Goal: Transaction & Acquisition: Purchase product/service

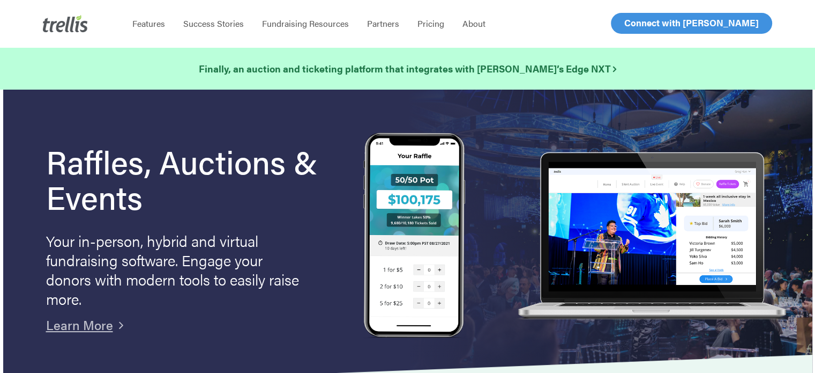
click at [639, 29] on span "Log In" at bounding box center [637, 23] width 26 height 13
click at [634, 23] on span "Log In" at bounding box center [637, 23] width 26 height 13
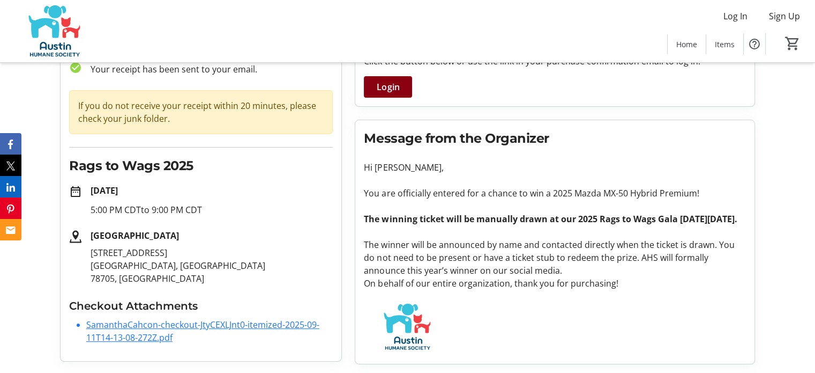
scroll to position [87, 0]
click at [200, 318] on link "SamanthaCahcon-checkout-JtyCEXLJnt0-itemized-2025-09-11T14-13-08-272Z.pdf" at bounding box center [202, 330] width 233 height 25
